Goal: Task Accomplishment & Management: Complete application form

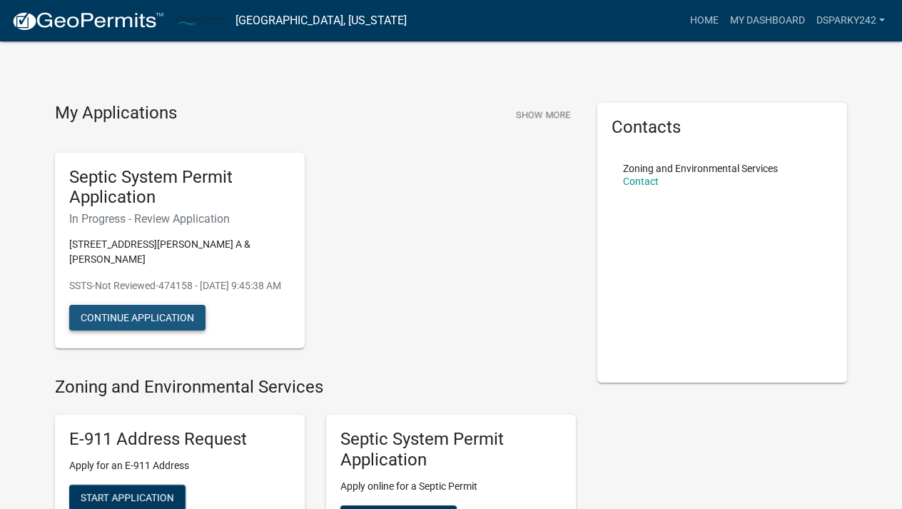
click at [171, 331] on button "Continue Application" at bounding box center [137, 318] width 136 height 26
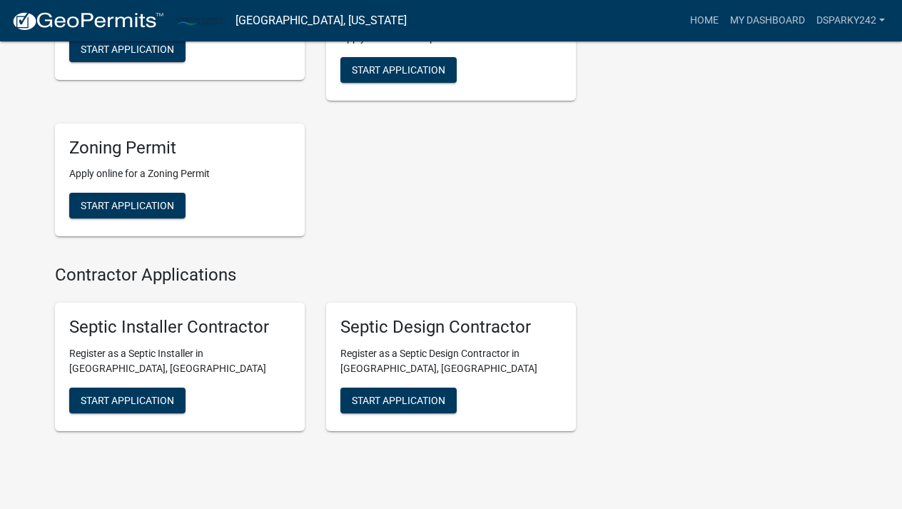
scroll to position [449, 0]
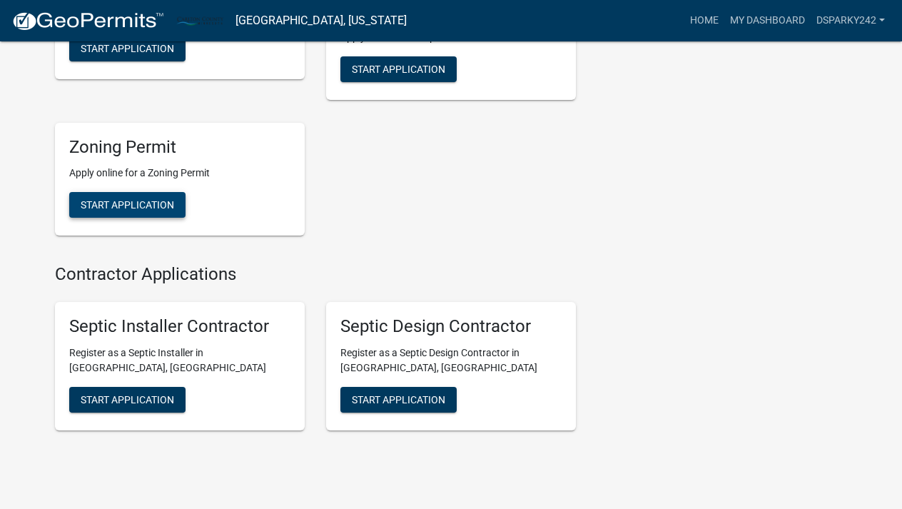
click at [131, 211] on span "Start Application" at bounding box center [128, 204] width 94 height 11
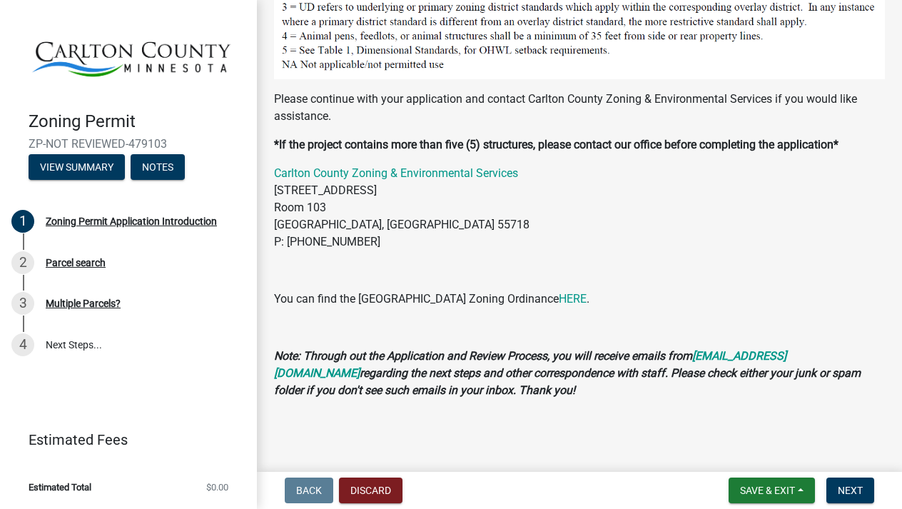
scroll to position [1394, 0]
click at [88, 264] on div "Parcel search" at bounding box center [76, 263] width 60 height 10
click at [97, 261] on div "Parcel search" at bounding box center [76, 263] width 60 height 10
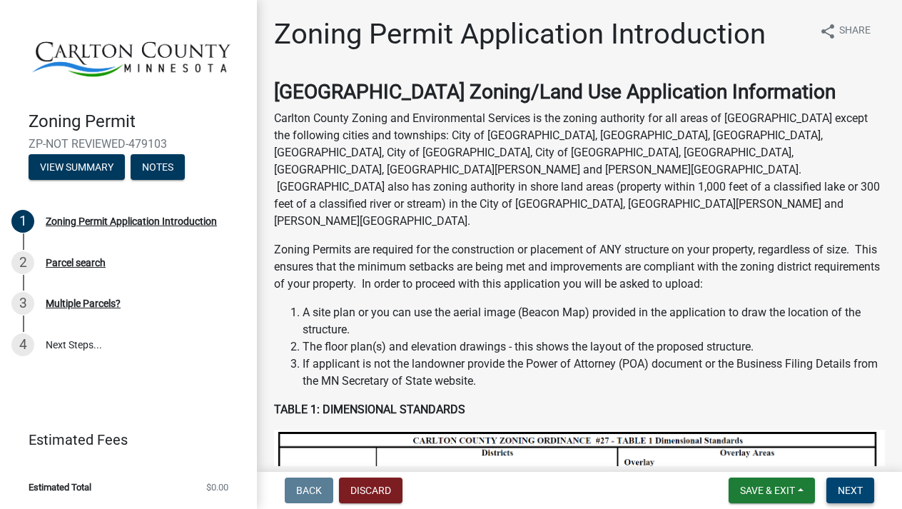
click at [860, 492] on span "Next" at bounding box center [850, 490] width 25 height 11
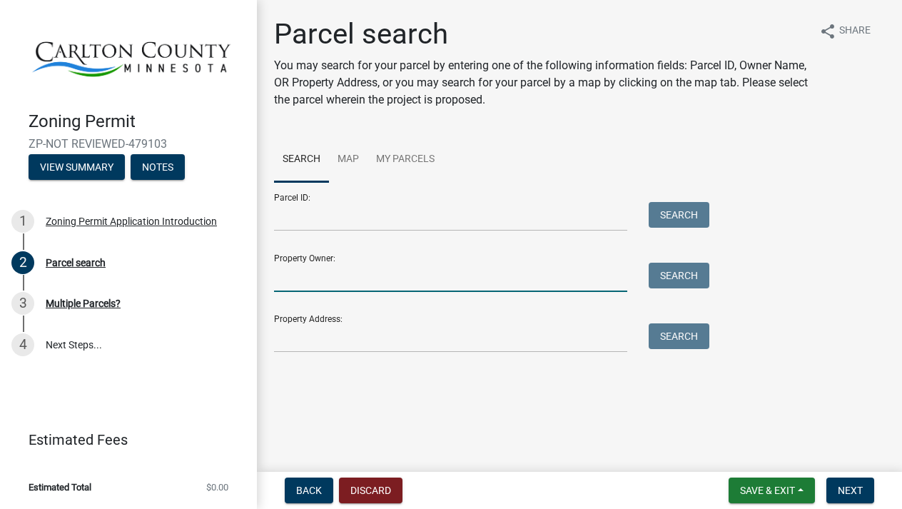
click at [308, 286] on input "Property Owner:" at bounding box center [450, 277] width 353 height 29
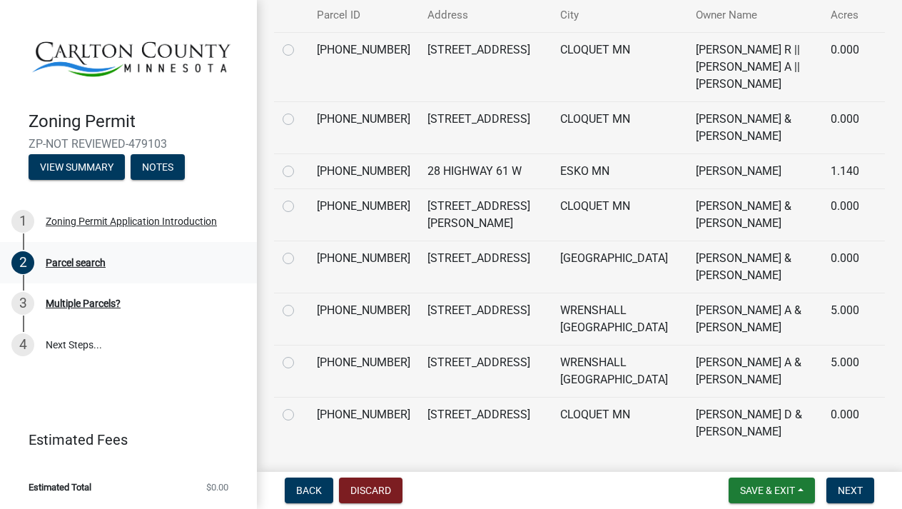
scroll to position [386, 0]
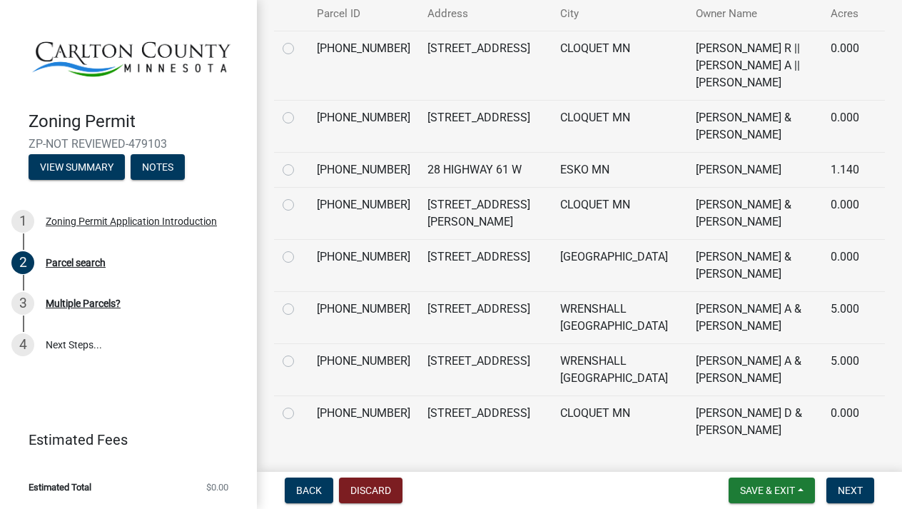
type input "[PERSON_NAME]"
click at [419, 321] on td "[STREET_ADDRESS]" at bounding box center [485, 317] width 133 height 52
click at [300, 301] on label at bounding box center [300, 301] width 0 height 0
click at [300, 310] on input "radio" at bounding box center [304, 305] width 9 height 9
radio input "true"
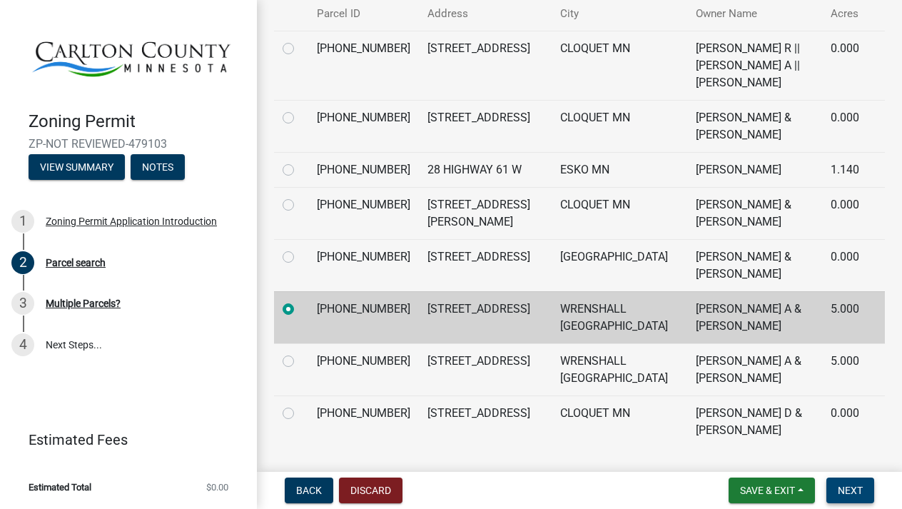
click at [847, 498] on button "Next" at bounding box center [851, 491] width 48 height 26
click at [852, 490] on span "Next" at bounding box center [850, 490] width 25 height 11
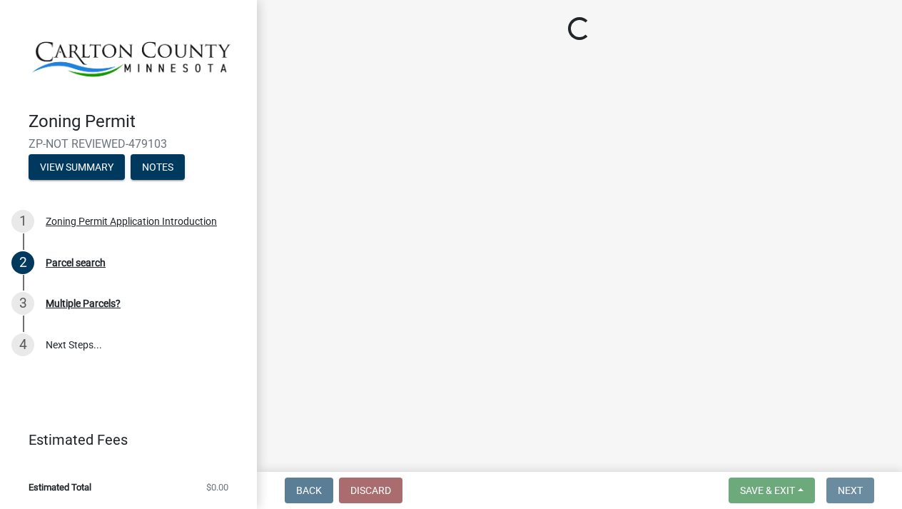
scroll to position [0, 0]
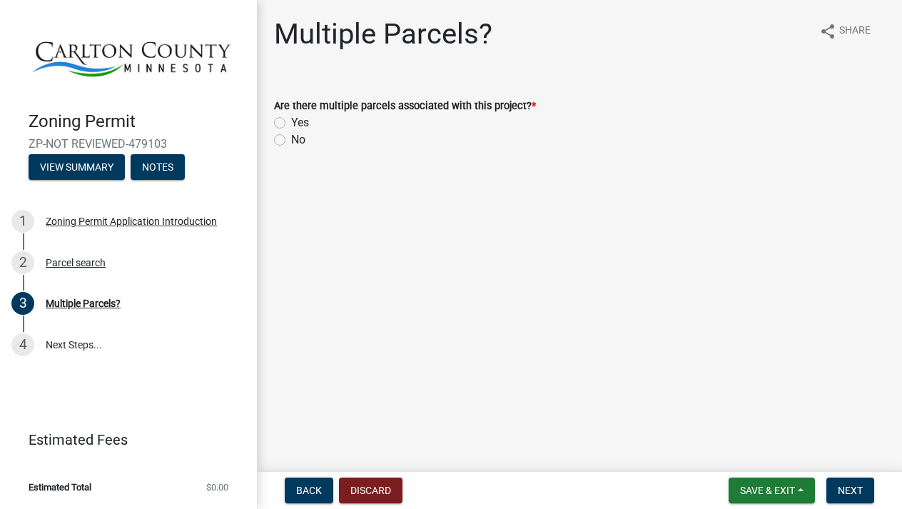
click at [291, 134] on label "No" at bounding box center [298, 139] width 14 height 17
click at [291, 134] on input "No" at bounding box center [295, 135] width 9 height 9
radio input "true"
click at [842, 489] on span "Next" at bounding box center [850, 490] width 25 height 11
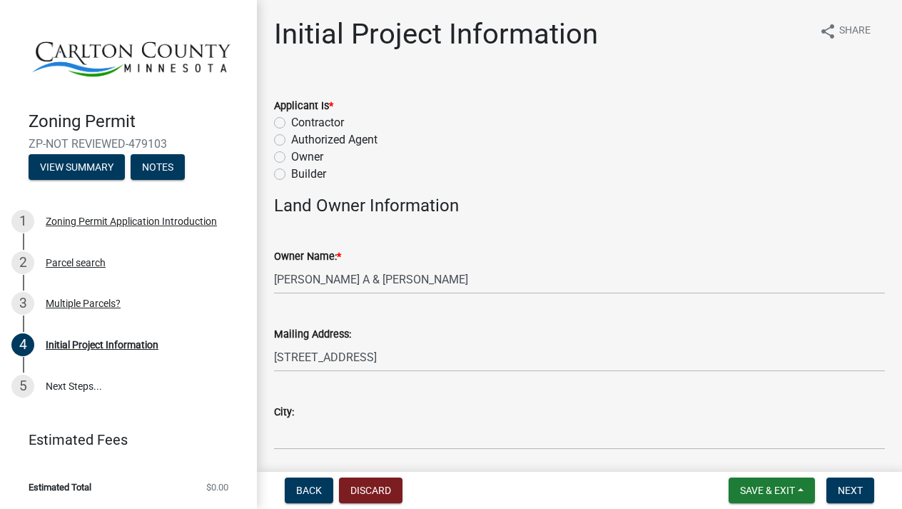
click at [291, 121] on label "Contractor" at bounding box center [317, 122] width 53 height 17
click at [291, 121] on input "Contractor" at bounding box center [295, 118] width 9 height 9
radio input "true"
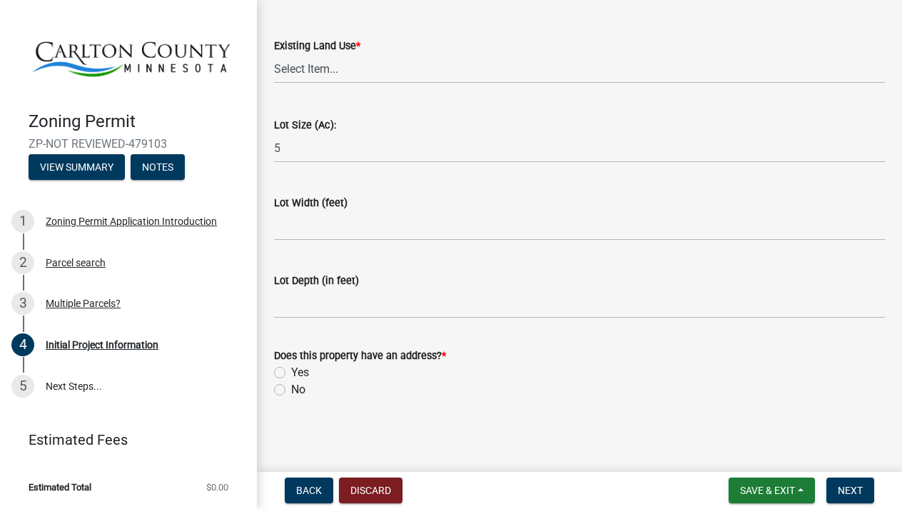
scroll to position [1970, 0]
click at [291, 371] on label "Yes" at bounding box center [300, 373] width 18 height 17
click at [291, 371] on input "Yes" at bounding box center [295, 369] width 9 height 9
radio input "true"
click at [855, 485] on span "Next" at bounding box center [850, 490] width 25 height 11
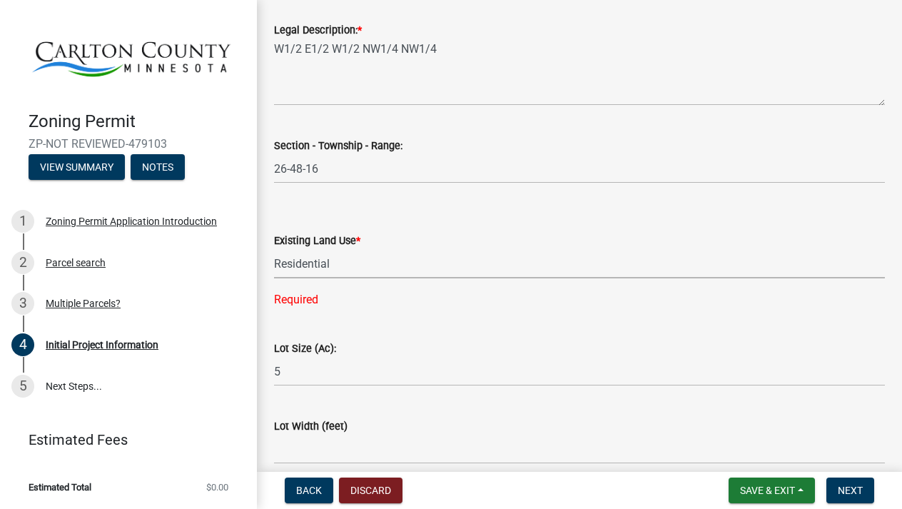
select select "33d21d3a-ebb3-419e-8315-ef7213d04586"
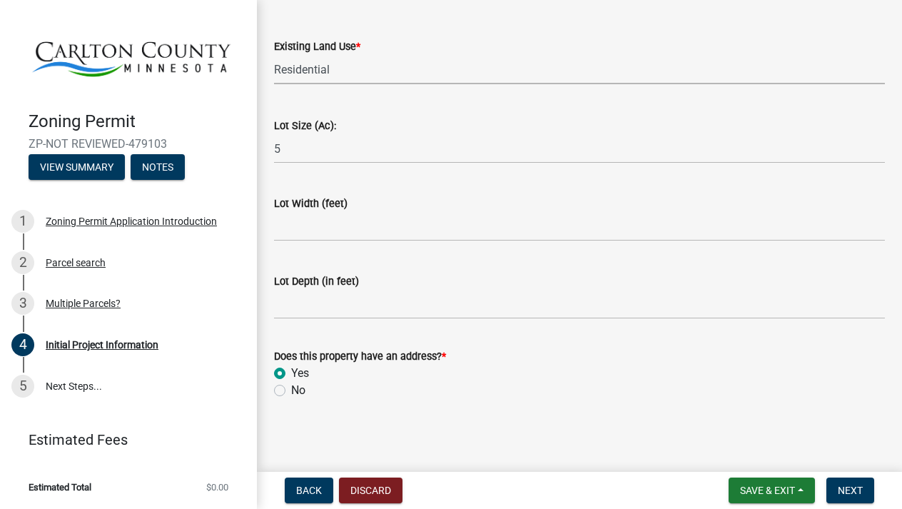
scroll to position [0, 0]
click at [96, 173] on button "View Summary" at bounding box center [77, 167] width 96 height 26
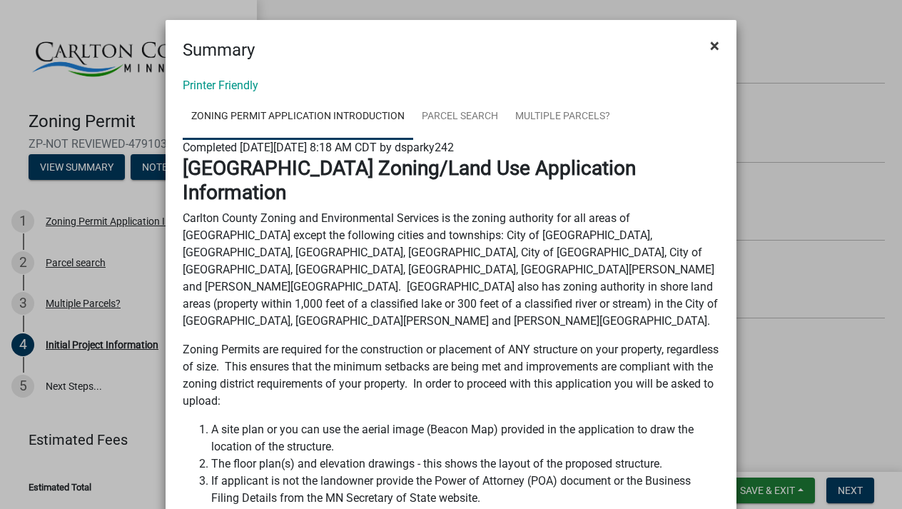
click at [717, 46] on span "×" at bounding box center [714, 46] width 9 height 20
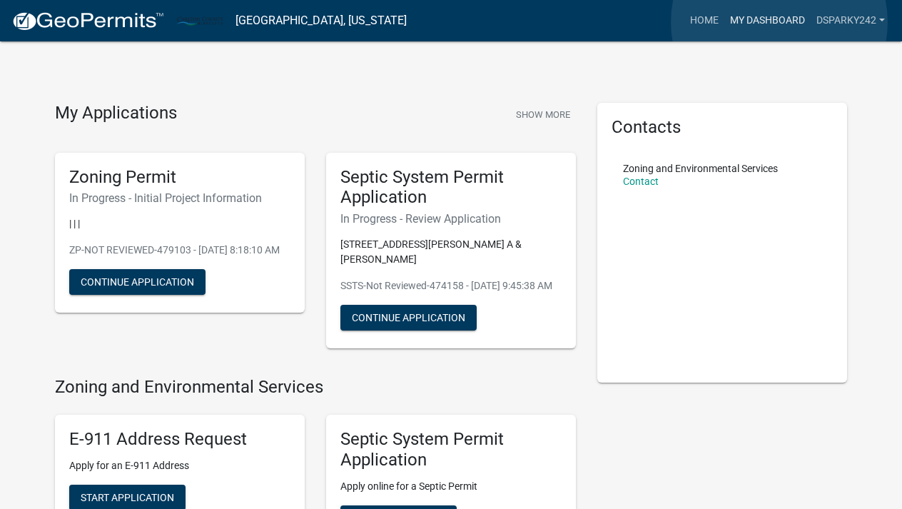
click at [780, 22] on link "My Dashboard" at bounding box center [768, 20] width 86 height 27
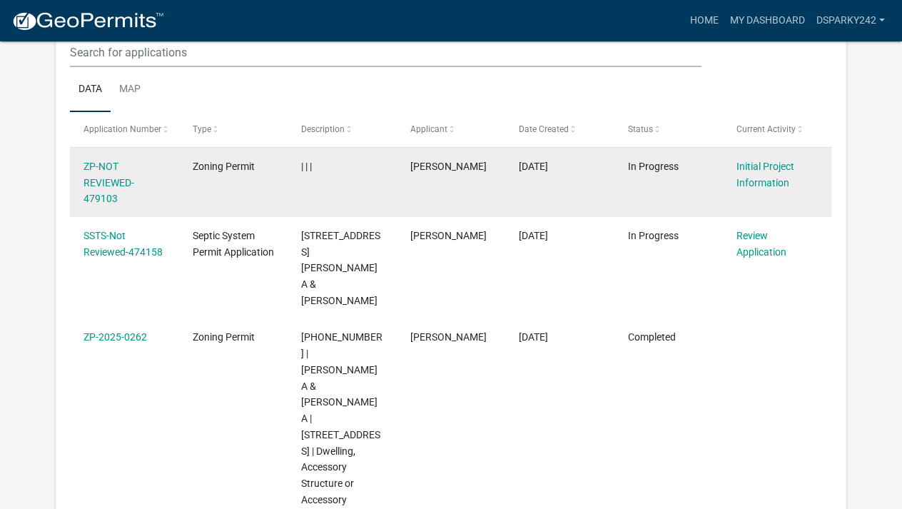
scroll to position [207, 0]
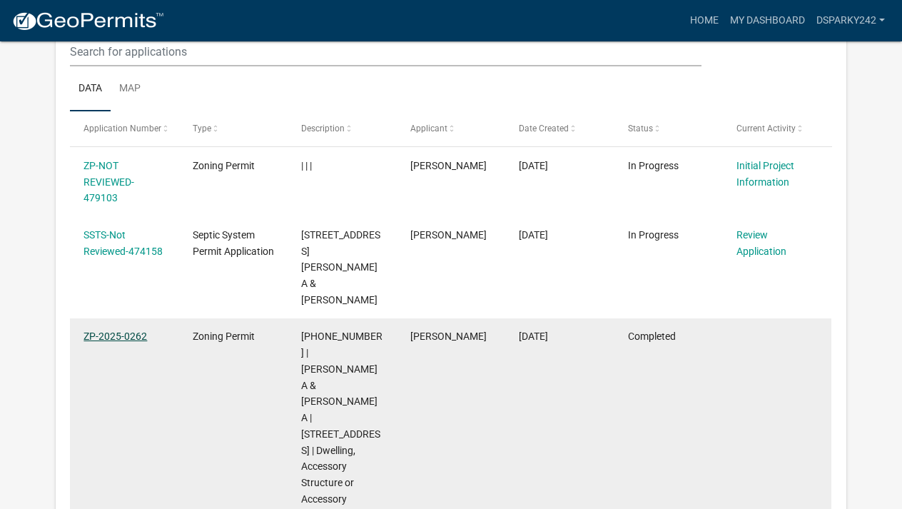
click at [135, 331] on link "ZP-2025-0262" at bounding box center [116, 336] width 64 height 11
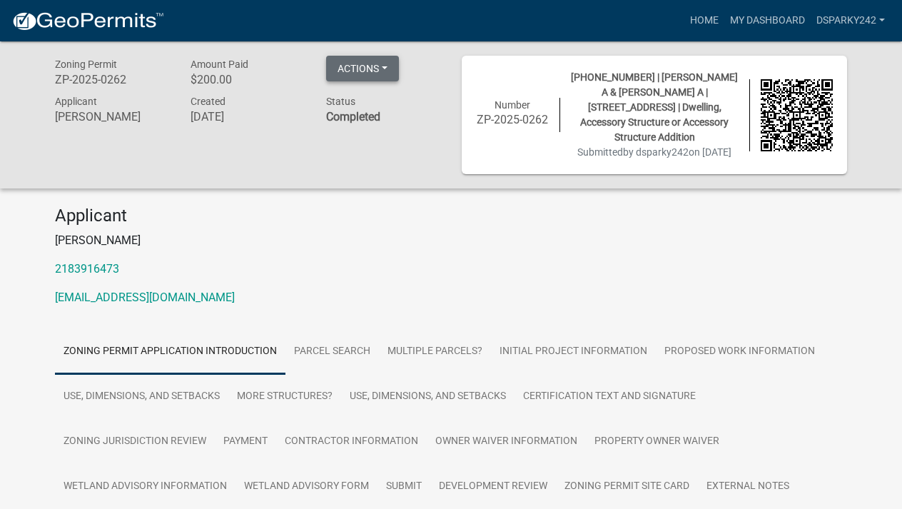
click at [390, 61] on button "Actions" at bounding box center [362, 69] width 73 height 26
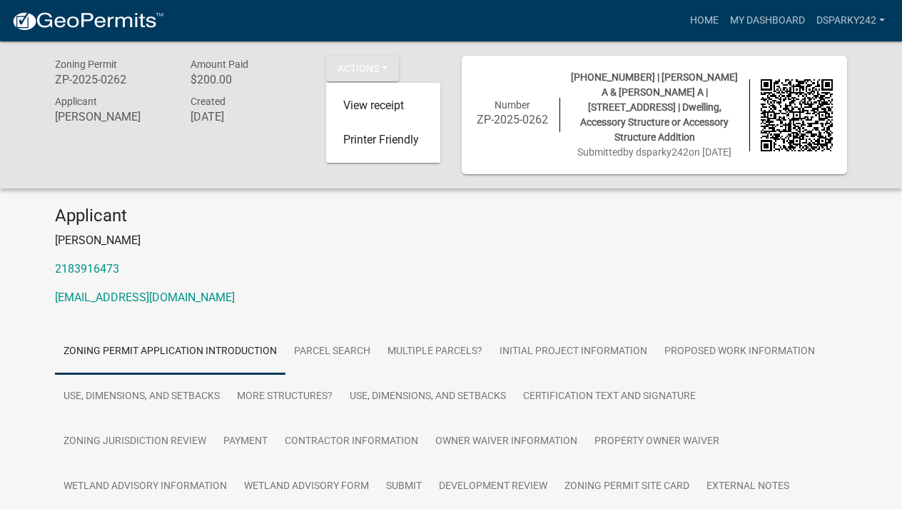
click at [269, 276] on p "2183916473" at bounding box center [451, 269] width 792 height 17
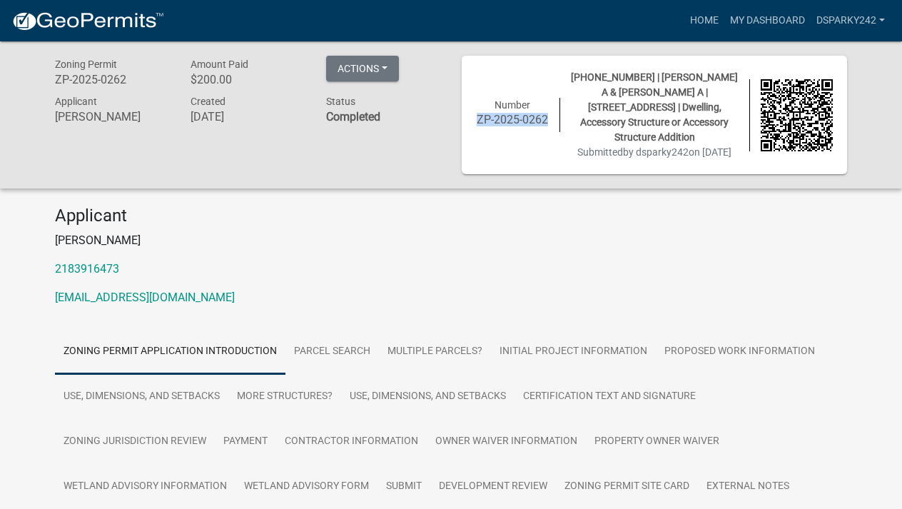
drag, startPoint x: 550, startPoint y: 128, endPoint x: 478, endPoint y: 128, distance: 71.4
click at [478, 128] on div "Number ZP-2025-0262" at bounding box center [512, 115] width 95 height 34
